Goal: Communication & Community: Ask a question

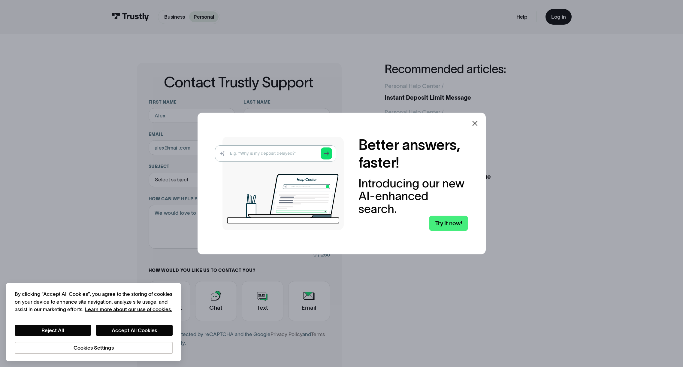
click at [478, 120] on icon at bounding box center [475, 123] width 7 height 7
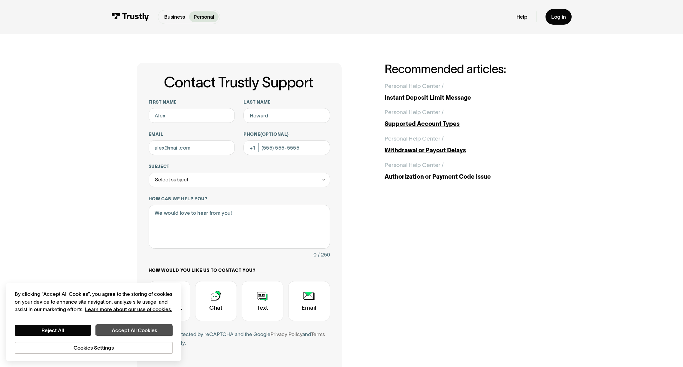
click at [144, 331] on button "Accept All Cookies" at bounding box center [134, 330] width 76 height 11
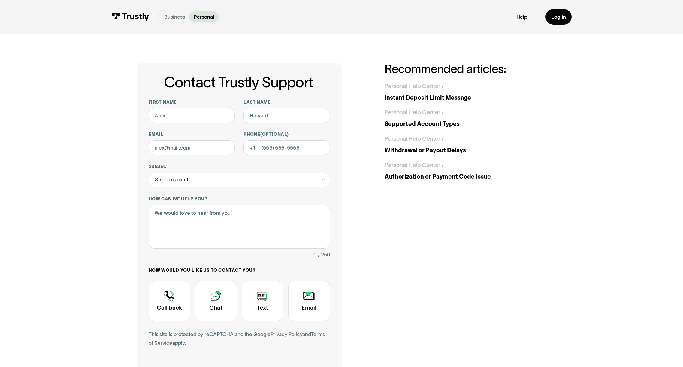
click at [165, 16] on p "Business" at bounding box center [174, 17] width 21 height 8
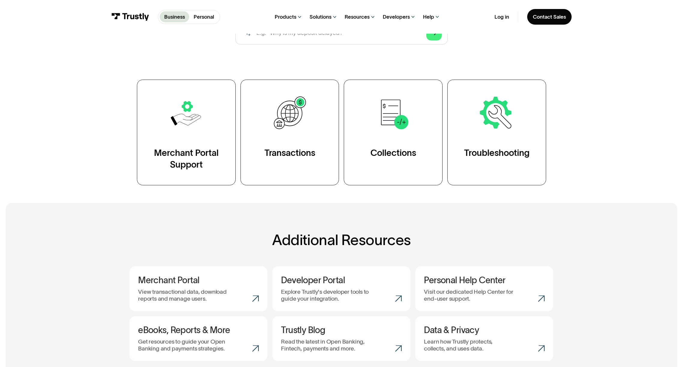
scroll to position [120, 0]
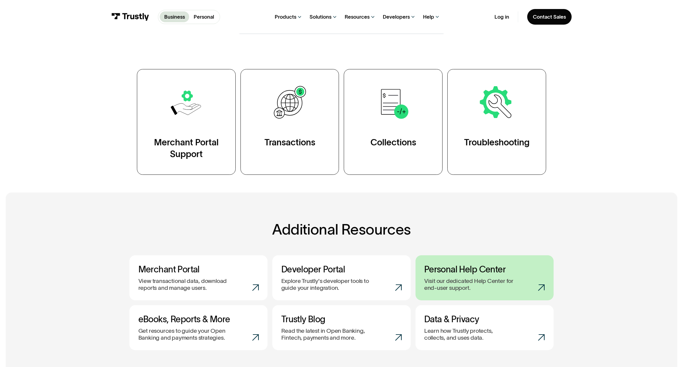
click at [499, 285] on p "Visit our dedicated Help Center for end-user support." at bounding box center [472, 285] width 97 height 14
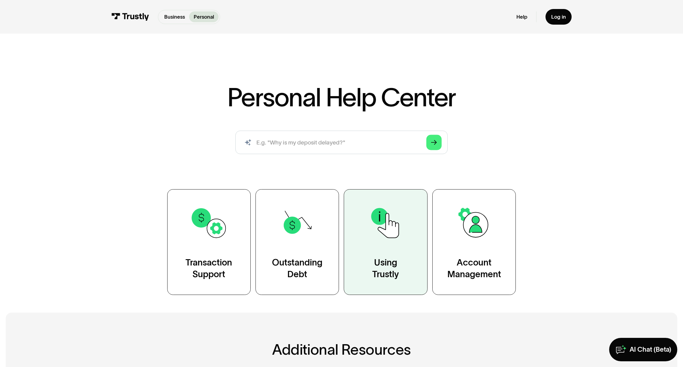
click at [373, 269] on div "Using Trustly" at bounding box center [385, 268] width 27 height 23
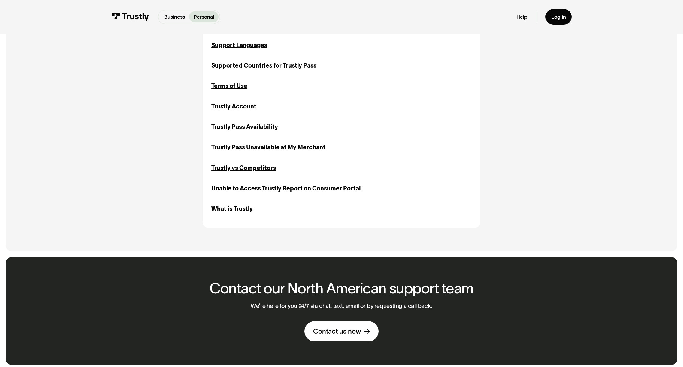
scroll to position [661, 0]
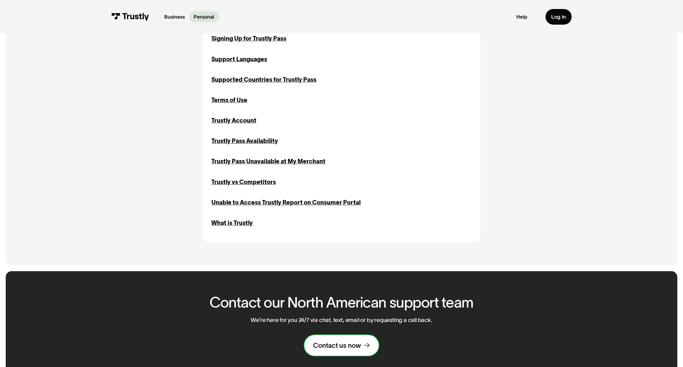
click at [343, 350] on div "Contact us now" at bounding box center [337, 345] width 48 height 8
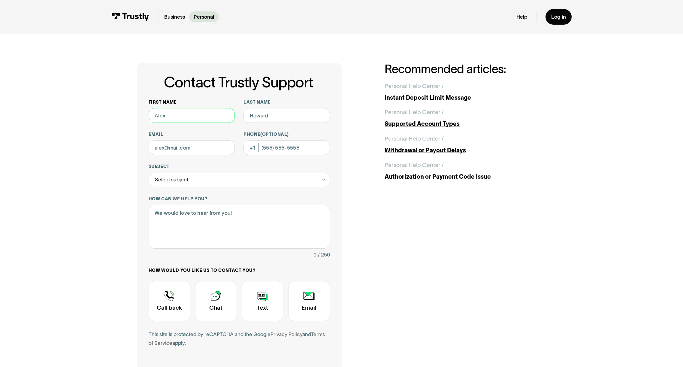
click at [184, 113] on input "First name" at bounding box center [192, 115] width 86 height 15
type input "Christopher"
type input "Hallski"
type input "challski@nlpg.com"
type input "(870) 495-2417"
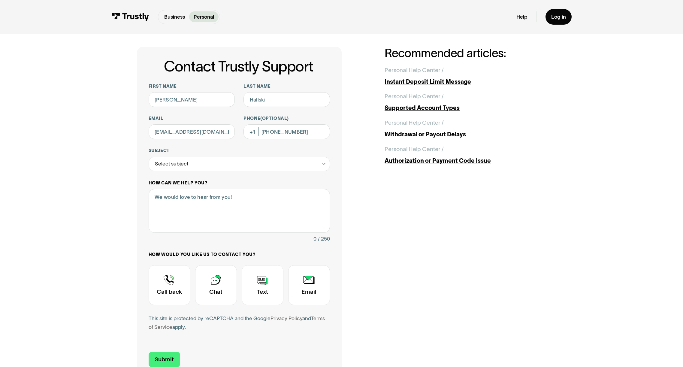
scroll to position [30, 0]
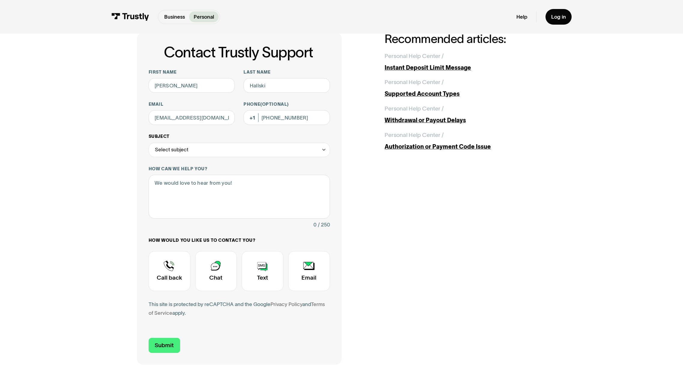
click at [210, 148] on div "Select subject" at bounding box center [239, 150] width 181 height 15
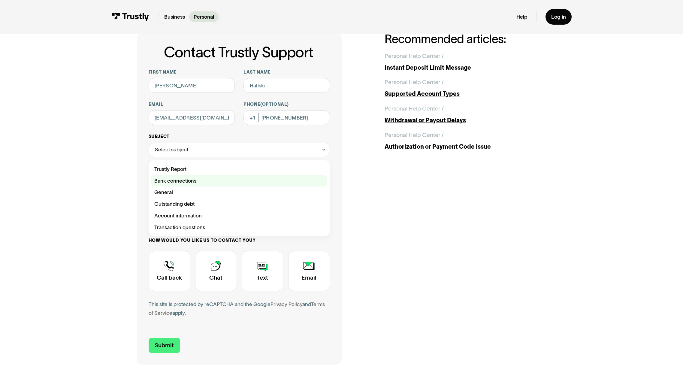
click at [197, 181] on div "Contact Trustly Support" at bounding box center [238, 181] width 175 height 12
type input "**********"
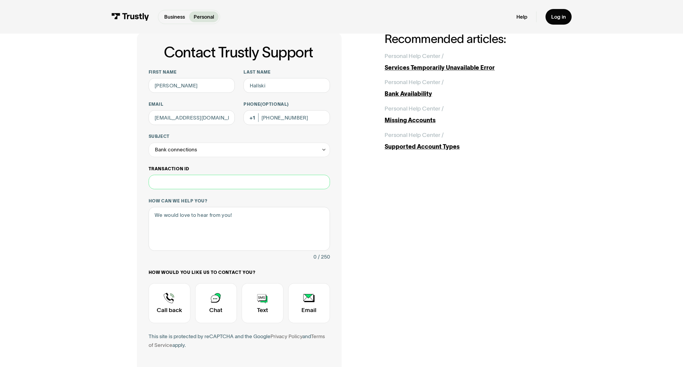
click at [228, 187] on input "Transaction ID" at bounding box center [239, 182] width 181 height 15
click at [232, 188] on input "Transaction ID" at bounding box center [239, 182] width 181 height 15
click at [265, 152] on div "Bank connections" at bounding box center [239, 150] width 181 height 15
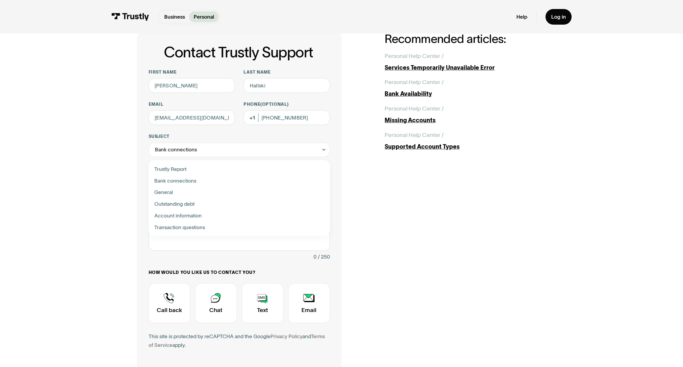
click at [431, 179] on div "**********" at bounding box center [342, 215] width 410 height 364
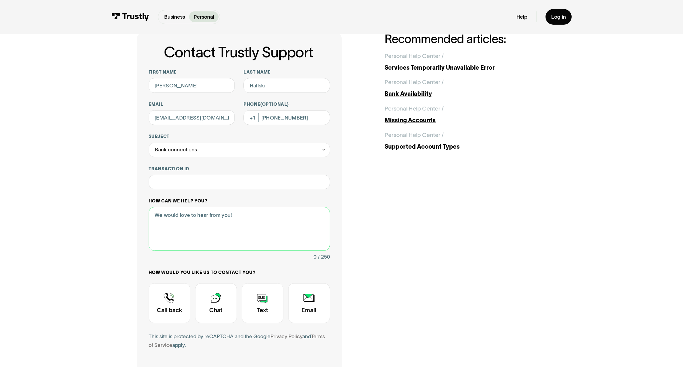
click at [249, 228] on textarea "How can we help you?" at bounding box center [239, 229] width 181 height 44
click at [223, 310] on div "Contact Trustly Support" at bounding box center [216, 303] width 42 height 40
click at [240, 242] on textarea "How can we help you?" at bounding box center [239, 229] width 181 height 44
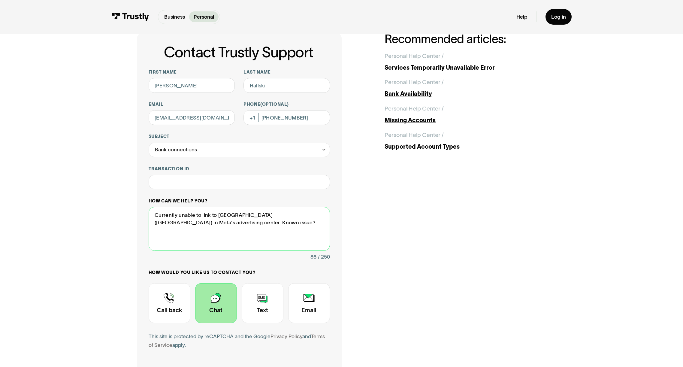
click at [275, 233] on textarea "Currently unable to link to Vista Bank (TX) in Meta's advertising center. Known…" at bounding box center [239, 229] width 181 height 44
click at [236, 232] on textarea "Currently unable to link to Vista Bank (TX) in Meta's advertising center. Known…" at bounding box center [239, 229] width 181 height 44
click at [251, 230] on textarea "Currently unable to link to Vista Bank (TX) in Meta's advertising center. Known…" at bounding box center [239, 229] width 181 height 44
click at [155, 222] on textarea "Currently unable to link to Vista Bank (TX) in Meta's advertising center. Known…" at bounding box center [239, 229] width 181 height 44
click at [241, 223] on textarea "Currently unable to link to Vista Bank (TX) in Meta's advertising center. Is th…" at bounding box center [239, 229] width 181 height 44
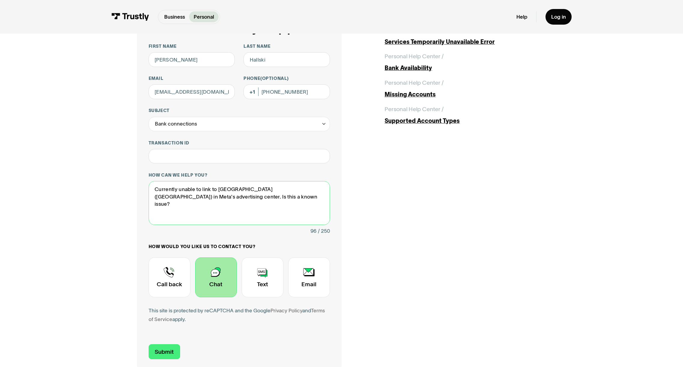
scroll to position [90, 0]
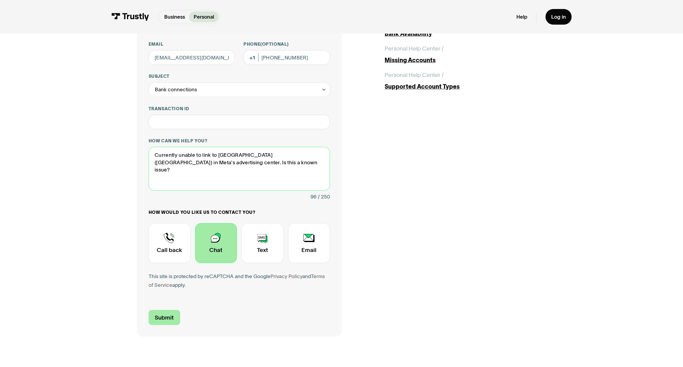
type textarea "Currently unable to link to Vista Bank (TX) in Meta's advertising center. Is th…"
click at [163, 318] on input "Submit" at bounding box center [165, 317] width 32 height 15
type input "+18704952417"
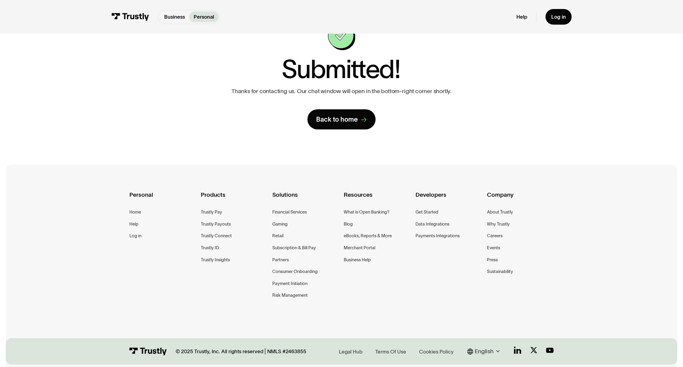
scroll to position [0, 0]
